Goal: Browse casually

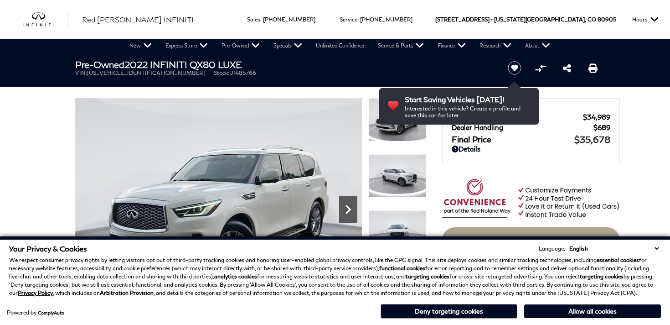
click at [351, 206] on icon "Next" at bounding box center [348, 209] width 18 height 18
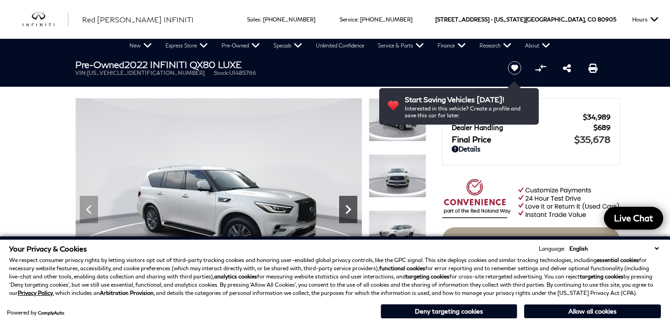
click at [351, 207] on icon "Next" at bounding box center [348, 209] width 18 height 18
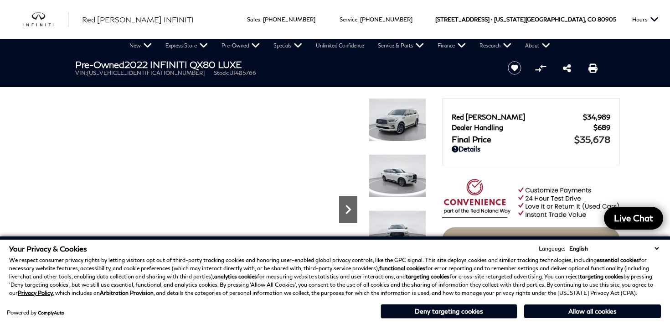
click at [351, 207] on icon "Next" at bounding box center [348, 209] width 18 height 18
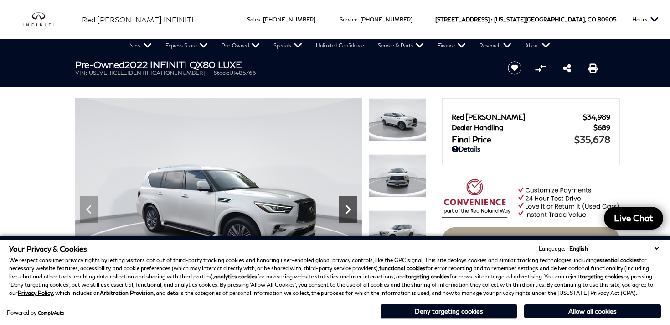
click at [351, 207] on icon "Next" at bounding box center [348, 209] width 18 height 18
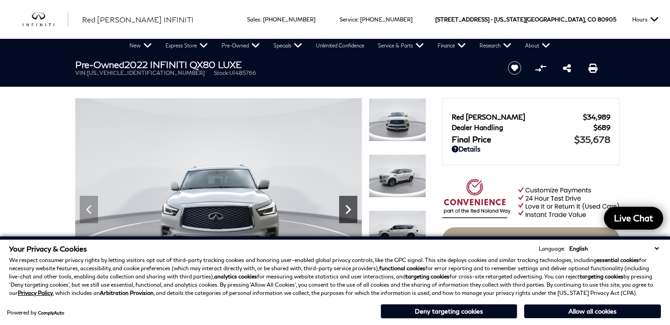
click at [351, 207] on icon "Next" at bounding box center [348, 209] width 18 height 18
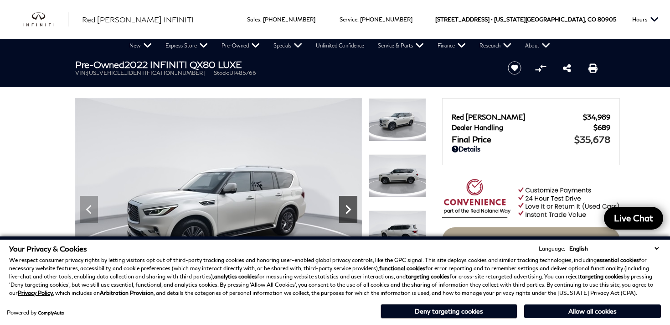
click at [351, 207] on icon "Next" at bounding box center [348, 209] width 18 height 18
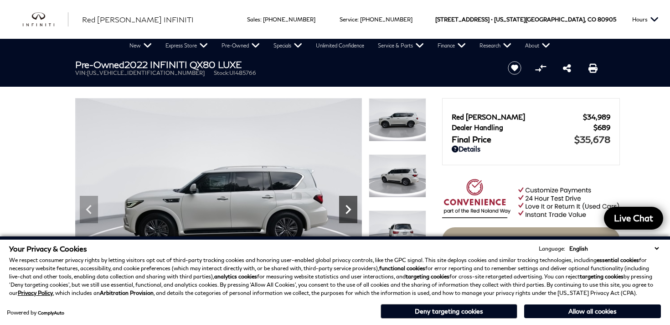
click at [351, 207] on icon "Next" at bounding box center [348, 209] width 18 height 18
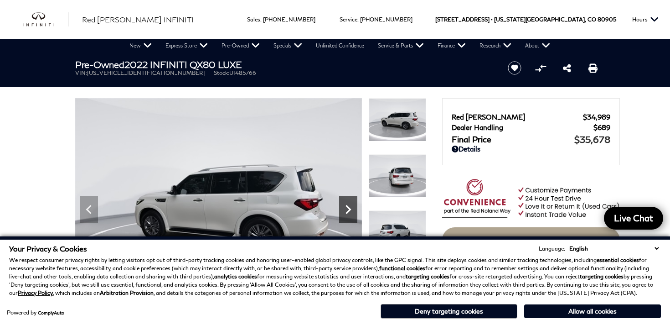
click at [351, 207] on icon "Next" at bounding box center [348, 209] width 18 height 18
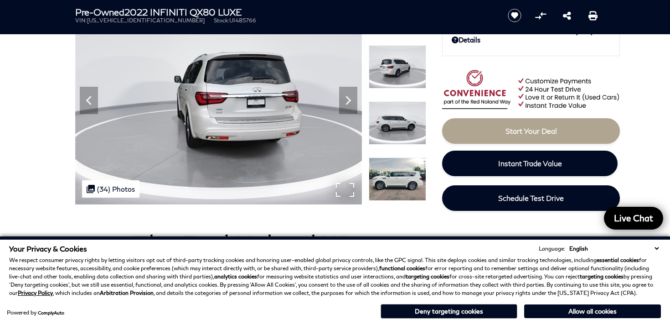
scroll to position [105, 0]
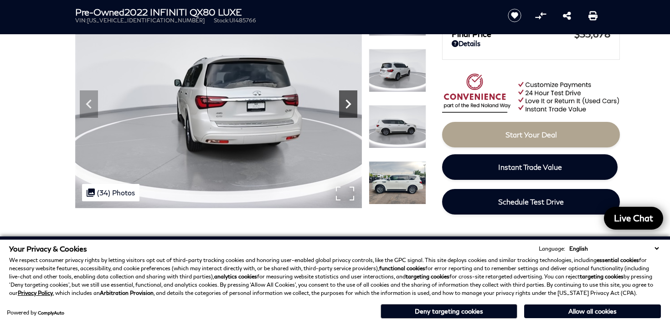
click at [342, 107] on icon "Next" at bounding box center [348, 104] width 18 height 18
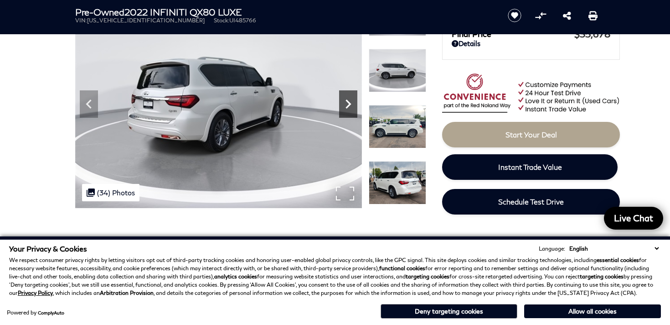
click at [342, 107] on icon "Next" at bounding box center [348, 104] width 18 height 18
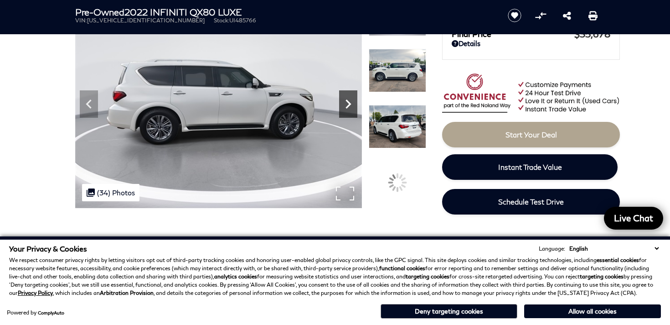
click at [342, 107] on icon "Next" at bounding box center [348, 104] width 18 height 18
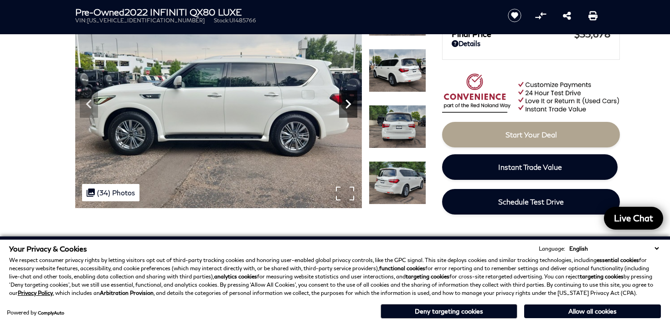
click at [342, 107] on icon "Next" at bounding box center [348, 104] width 18 height 18
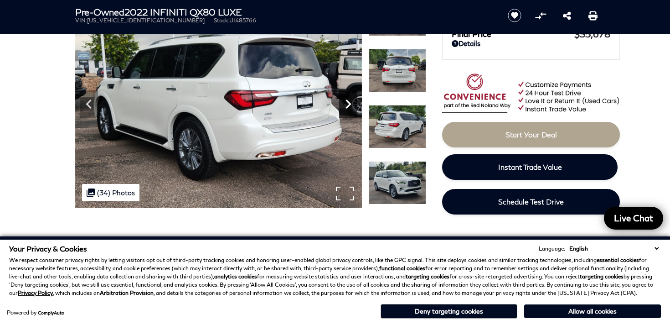
click at [342, 107] on icon "Next" at bounding box center [348, 104] width 18 height 18
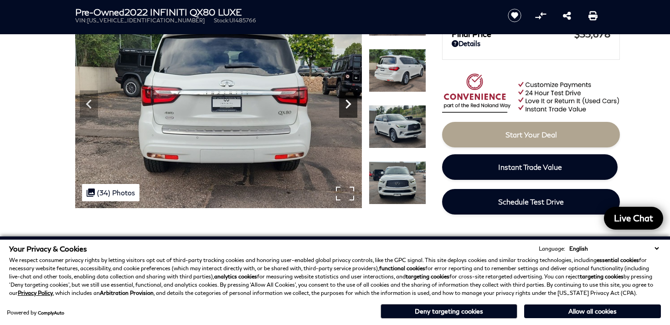
click at [342, 107] on icon "Next" at bounding box center [348, 104] width 18 height 18
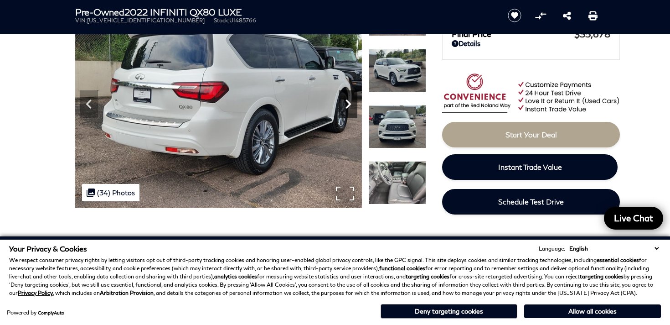
click at [342, 107] on icon "Next" at bounding box center [348, 104] width 18 height 18
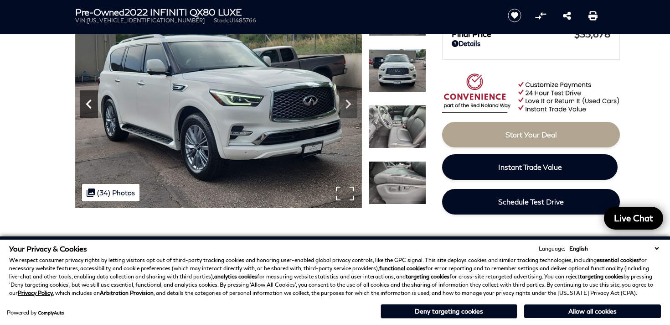
click at [97, 101] on icon "Previous" at bounding box center [89, 104] width 18 height 18
